Goal: Transaction & Acquisition: Purchase product/service

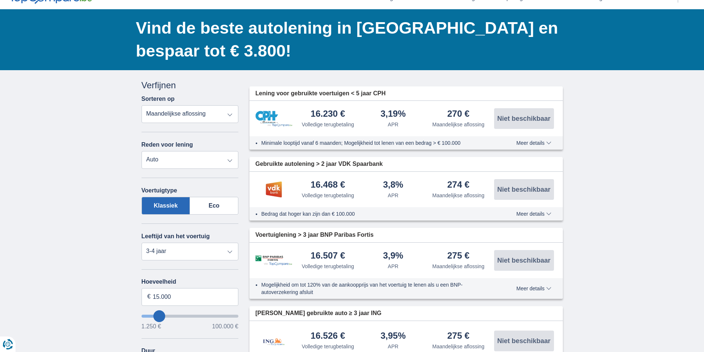
scroll to position [37, 0]
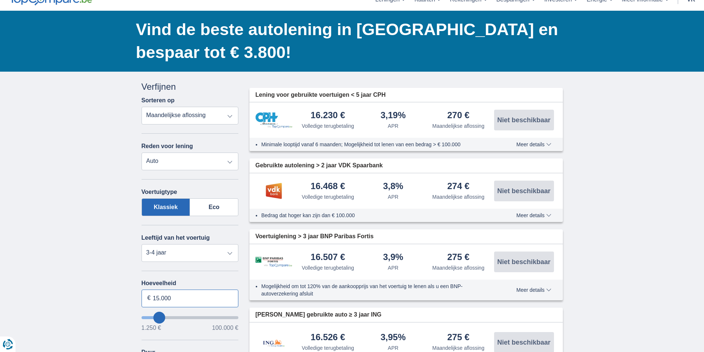
drag, startPoint x: 171, startPoint y: 300, endPoint x: 154, endPoint y: 296, distance: 18.1
click at [154, 296] on input "15.000" at bounding box center [189, 299] width 97 height 18
type input "20.000"
type input "20250"
click at [231, 252] on select "Negen 0-1 jaar 1-2 jaar 2-3 jaar 3-4 jaar 4-5 jaar 5+ jaar" at bounding box center [189, 253] width 97 height 18
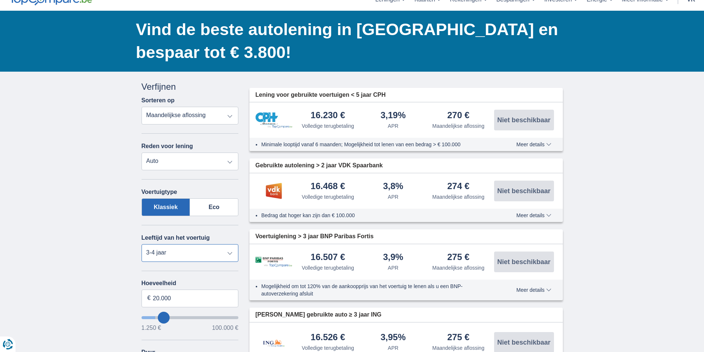
select select "84"
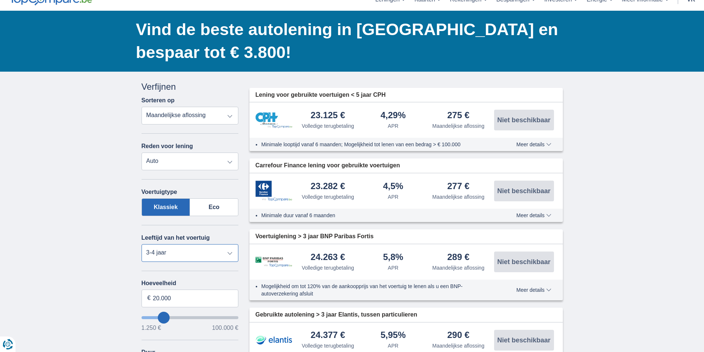
select select "4-5"
click at [141, 244] on select "Negen 0-1 jaar 1-2 jaar 2-3 jaar 3-4 jaar 4-5 jaar 5+ jaar" at bounding box center [189, 253] width 97 height 18
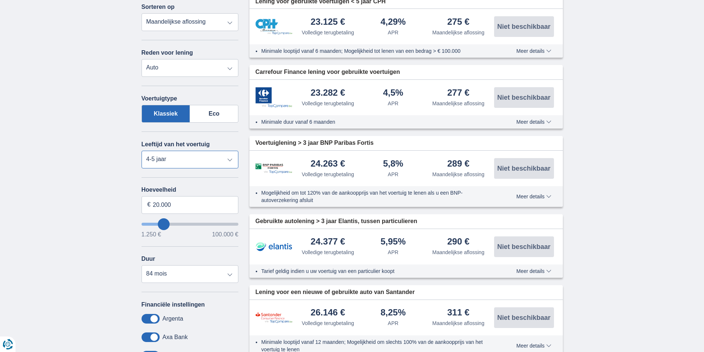
scroll to position [148, 0]
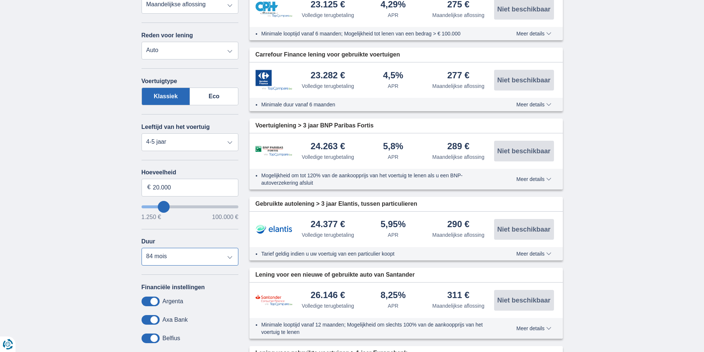
click at [230, 256] on select "12 maanden 18 maanden 24 maanden 30 maanden 36 maanden 42 maanden 48 maanden 60…" at bounding box center [189, 257] width 97 height 18
select select "60"
click at [141, 248] on select "12 maanden 18 maanden 24 maanden 30 maanden 36 maanden 42 maanden 48 maanden 60…" at bounding box center [189, 257] width 97 height 18
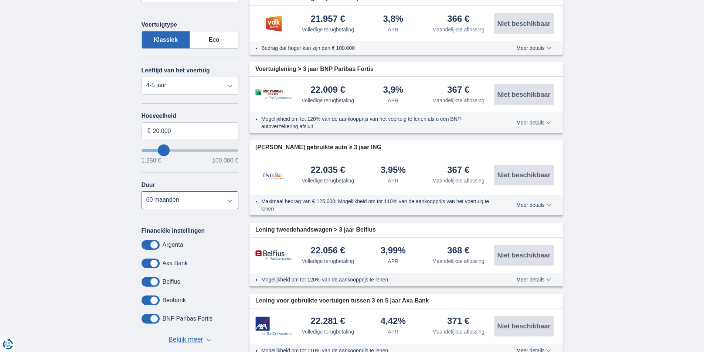
scroll to position [185, 0]
